Goal: Find specific page/section: Find specific page/section

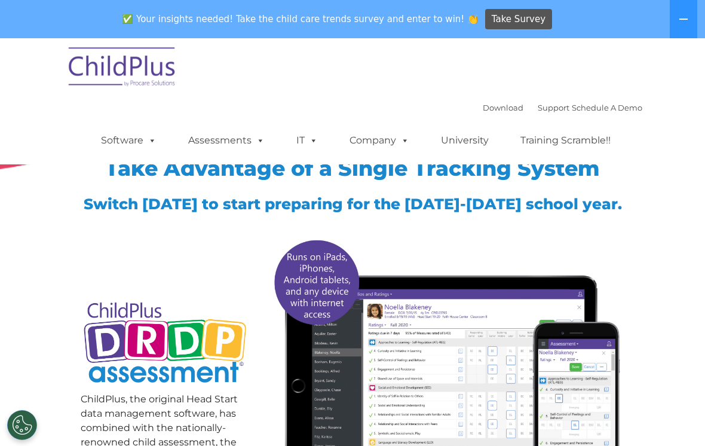
click at [441, 354] on img at bounding box center [446, 368] width 357 height 273
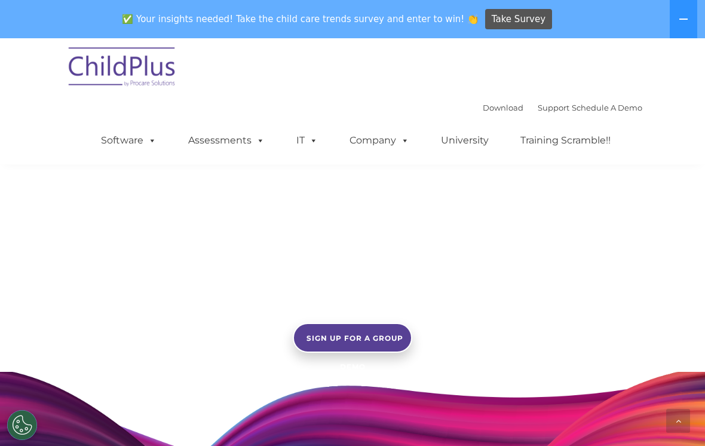
scroll to position [778, 0]
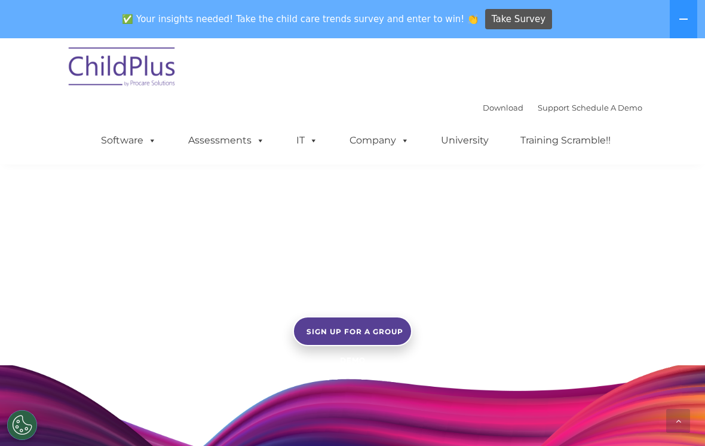
drag, startPoint x: 687, startPoint y: 19, endPoint x: 687, endPoint y: 39, distance: 20.9
click at [687, 39] on body "Download Support | Schedule A Demo  MENU MENU Software ChildPlus: The original…" at bounding box center [352, 5] width 705 height 1488
click at [683, 19] on icon at bounding box center [684, 19] width 10 height 10
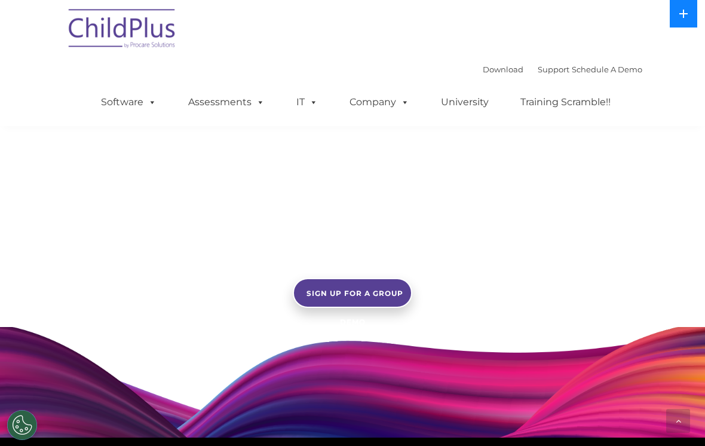
click at [683, 18] on icon at bounding box center [683, 14] width 8 height 8
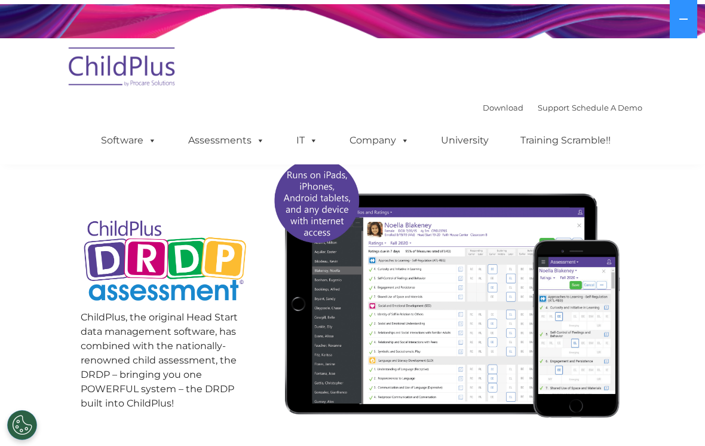
scroll to position [81, 0]
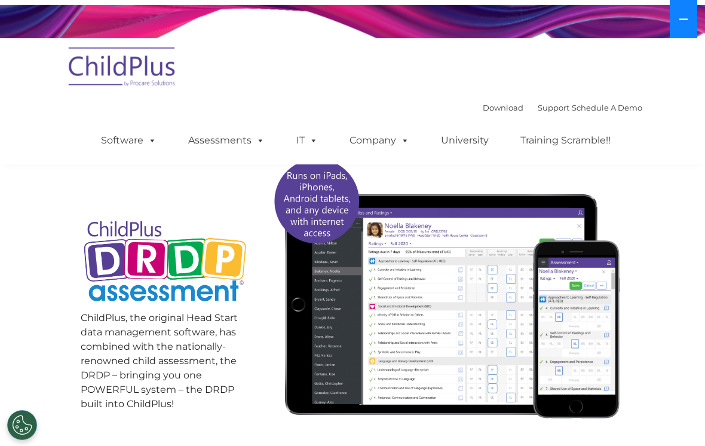
click at [682, 23] on icon at bounding box center [684, 19] width 10 height 10
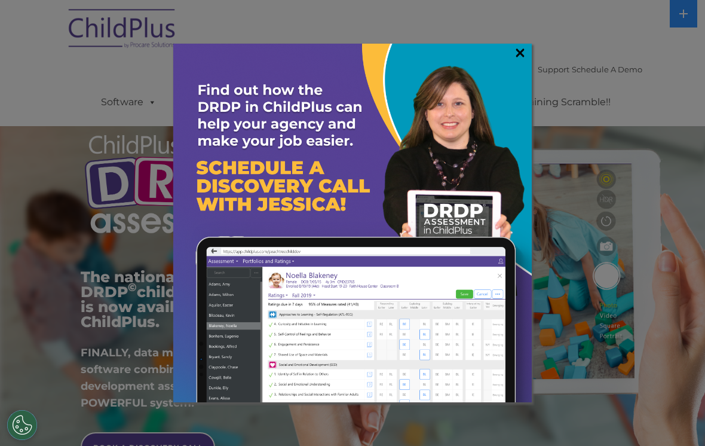
click at [525, 57] on link "×" at bounding box center [520, 53] width 14 height 12
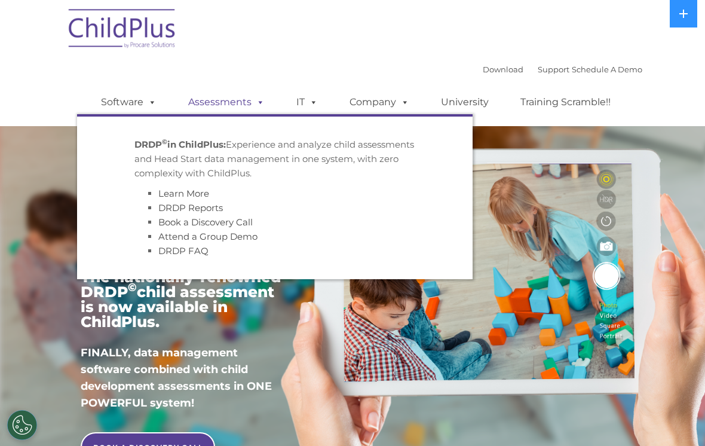
click at [214, 104] on link "Assessments" at bounding box center [226, 102] width 100 height 24
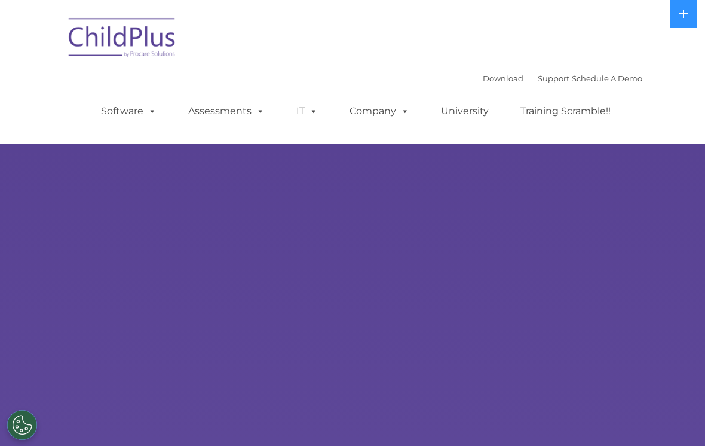
select select "MEDIUM"
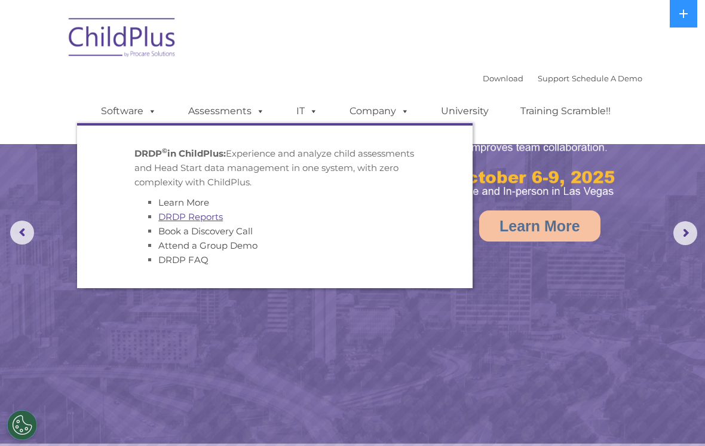
click at [178, 219] on link "DRDP Reports" at bounding box center [190, 216] width 65 height 11
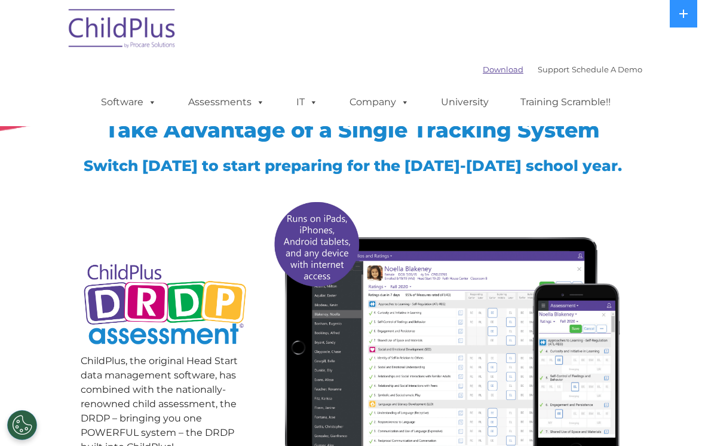
click at [485, 73] on link "Download" at bounding box center [503, 70] width 41 height 10
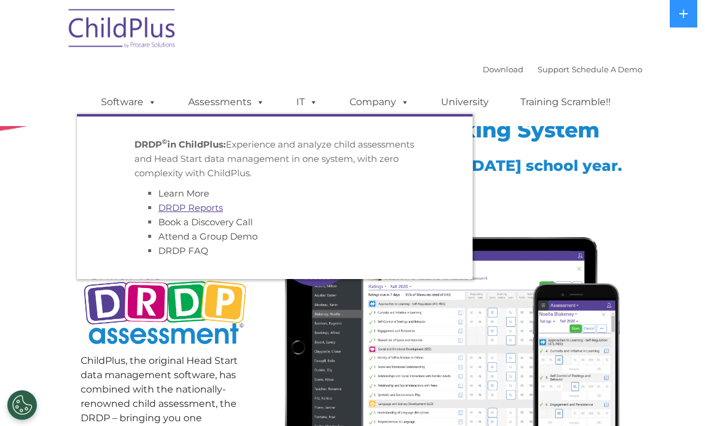
click at [213, 210] on link "DRDP Reports" at bounding box center [190, 207] width 65 height 11
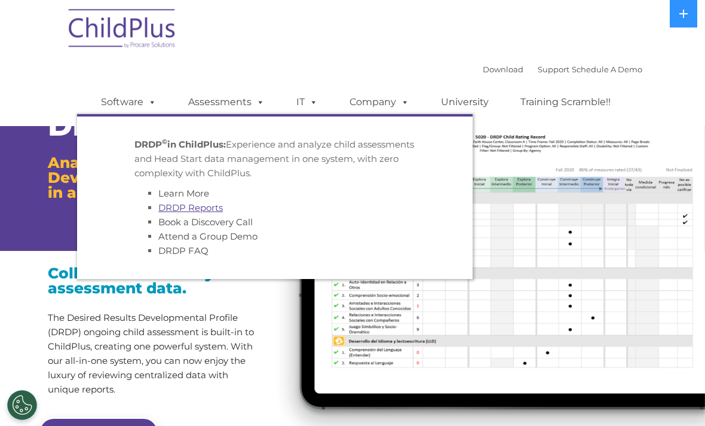
click at [207, 211] on link "DRDP Reports" at bounding box center [190, 207] width 65 height 11
click at [197, 204] on link "DRDP Reports" at bounding box center [190, 207] width 65 height 11
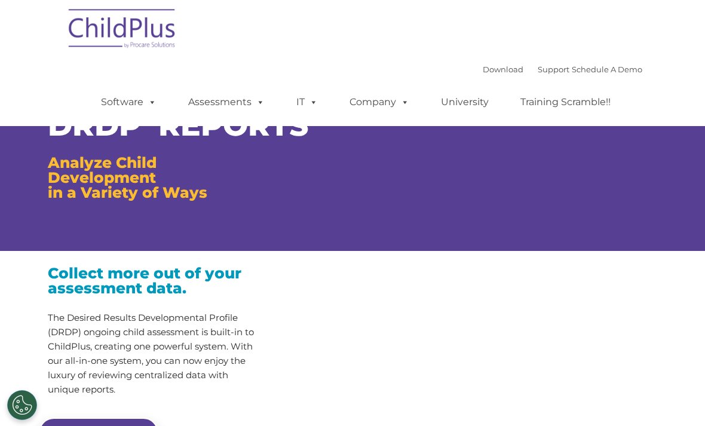
click at [198, 200] on h3 "Analyze Child Development in a Variety of Ways" at bounding box center [151, 177] width 207 height 45
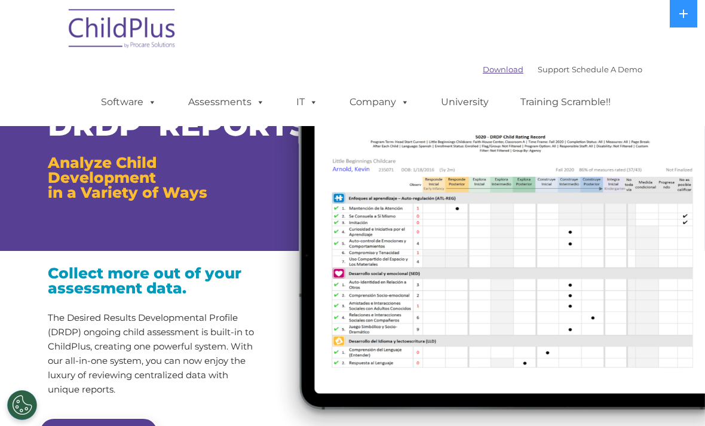
click at [486, 69] on link "Download" at bounding box center [503, 70] width 41 height 10
